Goal: Information Seeking & Learning: Learn about a topic

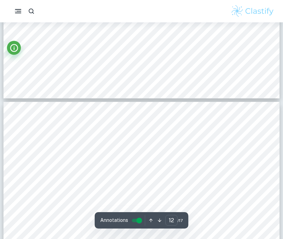
scroll to position [4393, 0]
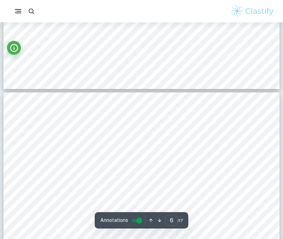
type input "5"
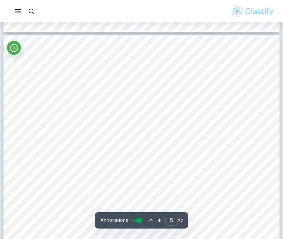
scroll to position [1589, 0]
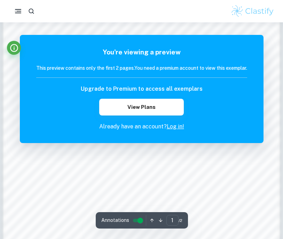
scroll to position [491, 0]
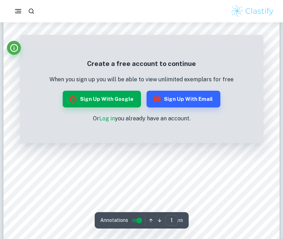
scroll to position [22, 0]
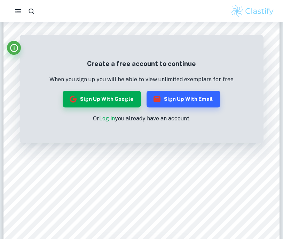
scroll to position [31, 0]
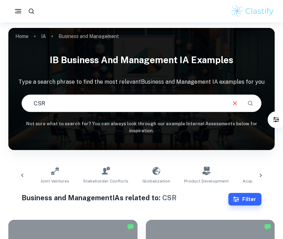
click at [262, 173] on icon at bounding box center [260, 175] width 7 height 7
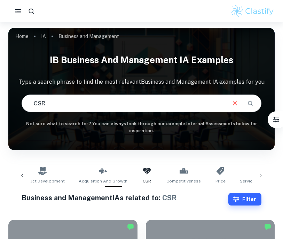
scroll to position [0, 812]
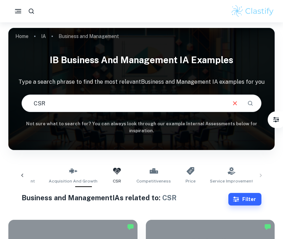
click at [24, 178] on icon at bounding box center [22, 175] width 7 height 7
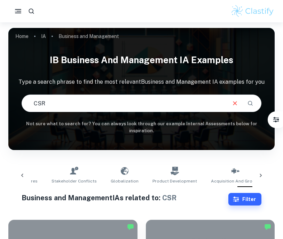
scroll to position [0, 596]
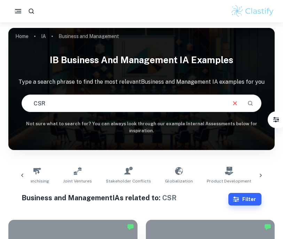
click at [24, 178] on icon at bounding box center [22, 175] width 7 height 7
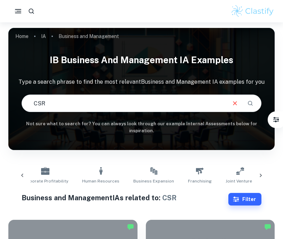
scroll to position [0, 379]
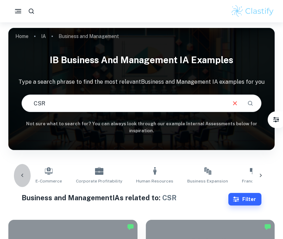
click at [20, 174] on icon at bounding box center [22, 175] width 7 height 7
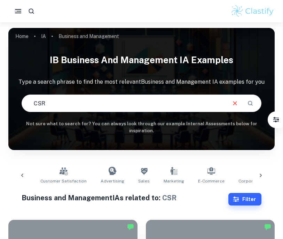
scroll to position [0, 162]
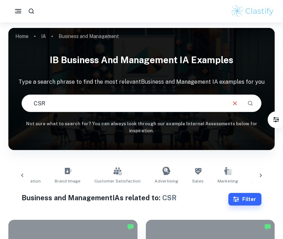
click at [20, 174] on icon at bounding box center [22, 175] width 7 height 7
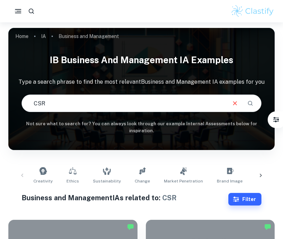
scroll to position [0, 0]
click at [97, 171] on link "Sustainability" at bounding box center [106, 175] width 33 height 23
type input "Sustainability"
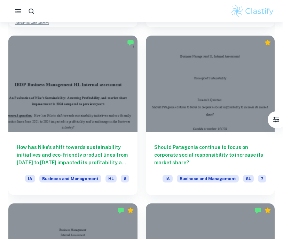
scroll to position [856, 0]
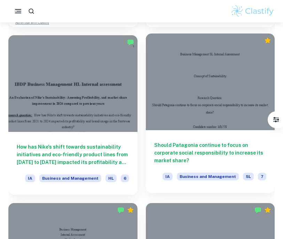
click at [178, 156] on h6 "Should Patagonia continue to focus on corporate social responsibility to increa…" at bounding box center [210, 152] width 113 height 23
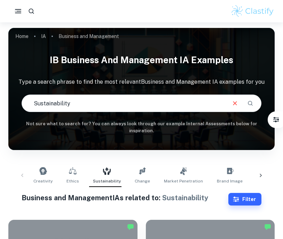
scroll to position [36, 0]
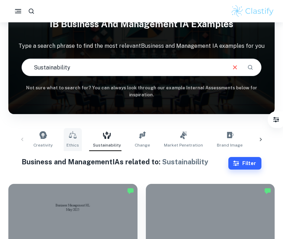
click at [77, 141] on link "Ethics" at bounding box center [73, 139] width 18 height 23
type input "Ethics"
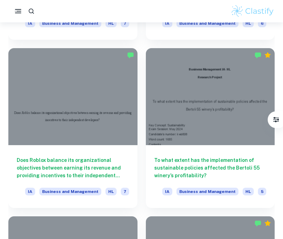
scroll to position [2455, 0]
